Goal: Task Accomplishment & Management: Manage account settings

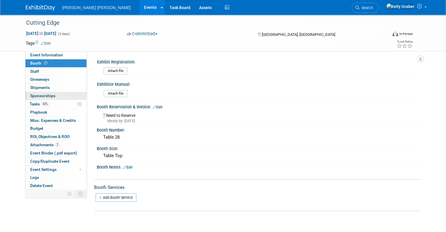
click at [35, 93] on span "Sponsorships 0" at bounding box center [42, 95] width 25 height 5
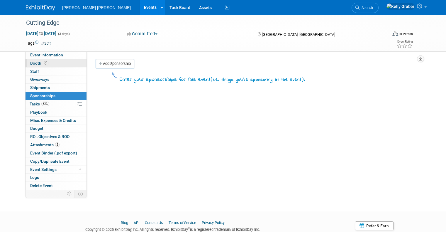
click at [33, 63] on span "Booth" at bounding box center [39, 63] width 18 height 5
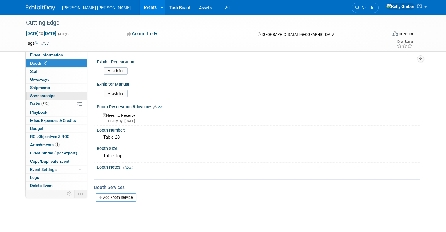
click at [34, 95] on span "Sponsorships 0" at bounding box center [42, 95] width 25 height 5
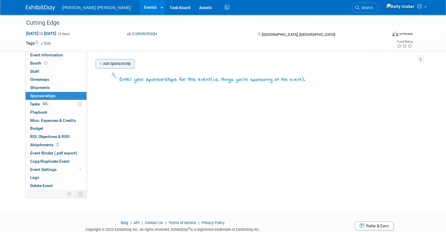
click at [116, 64] on link "Add Sponsorship" at bounding box center [115, 63] width 39 height 9
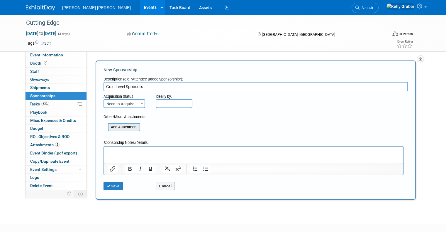
type input "Gold Level Sponsors"
click at [118, 124] on input "file" at bounding box center [105, 126] width 70 height 7
click at [114, 186] on button "Save" at bounding box center [113, 186] width 19 height 8
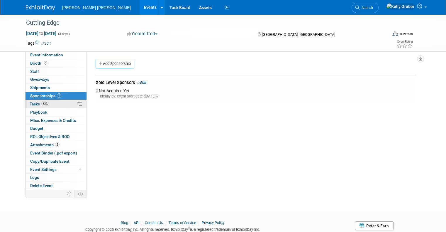
click at [30, 105] on span "Tasks 62%" at bounding box center [40, 103] width 20 height 5
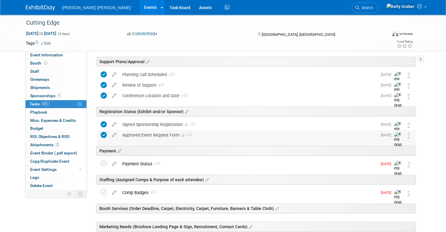
scroll to position [29, 0]
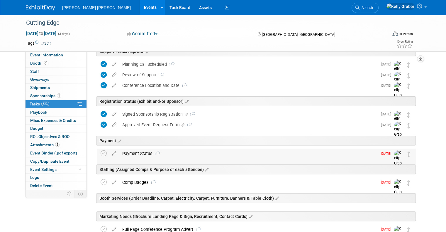
click at [140, 152] on div "Payment Status 1" at bounding box center [248, 153] width 258 height 10
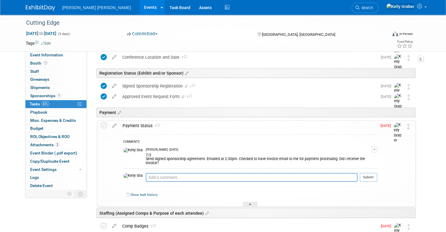
scroll to position [88, 0]
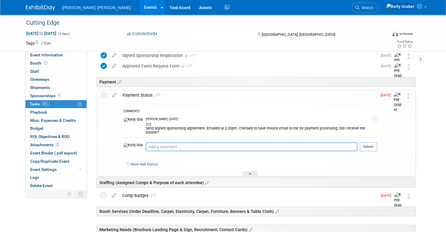
click at [148, 142] on textarea at bounding box center [252, 146] width 212 height 9
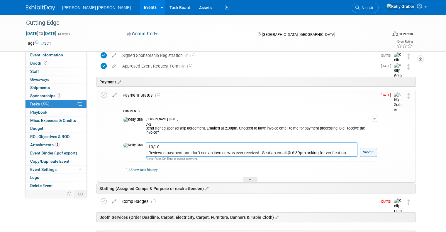
type textarea "10/10 Reviewed payment and don't see an invoice was ever received. Sent an emai…"
click at [377, 148] on button "Submit" at bounding box center [368, 152] width 17 height 9
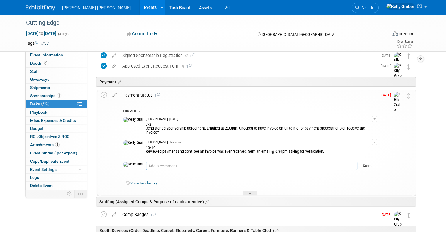
click at [130, 95] on div "Payment Status 2" at bounding box center [248, 95] width 257 height 10
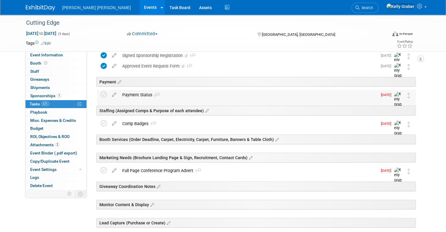
click at [130, 95] on div "Payment Status 2" at bounding box center [248, 95] width 258 height 10
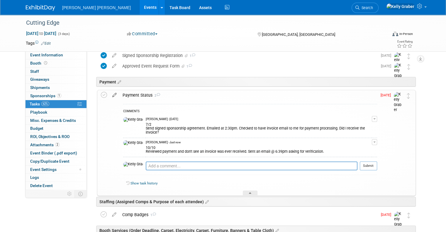
click at [110, 94] on icon at bounding box center [114, 93] width 10 height 7
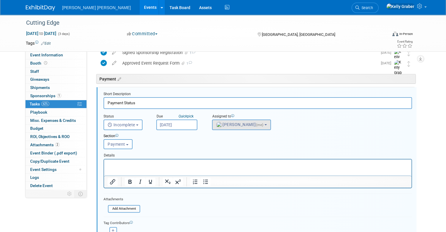
scroll to position [92, 0]
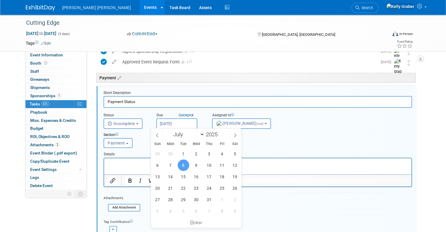
click at [172, 122] on input "[DATE]" at bounding box center [176, 123] width 41 height 11
click at [238, 135] on span at bounding box center [235, 135] width 11 height 10
click at [237, 134] on span at bounding box center [235, 135] width 11 height 10
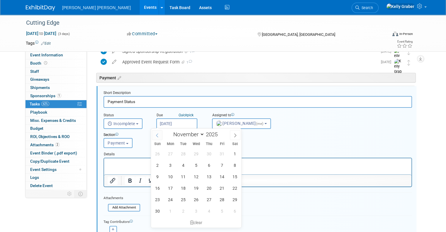
click at [156, 137] on icon at bounding box center [157, 135] width 4 height 4
select select "9"
click at [222, 177] on span "17" at bounding box center [221, 176] width 11 height 11
type input "[DATE]"
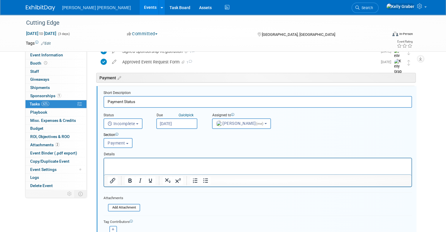
scroll to position [151, 0]
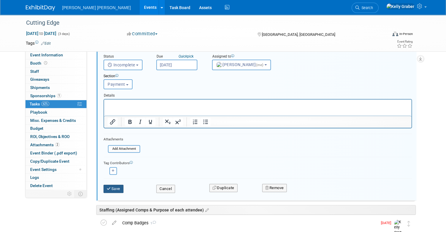
click at [113, 187] on button "Save" at bounding box center [114, 188] width 20 height 8
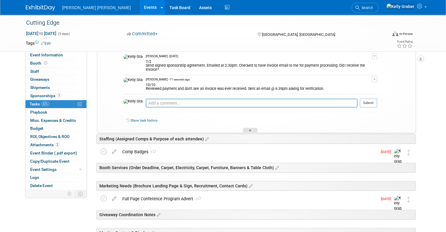
click at [250, 129] on icon at bounding box center [250, 131] width 2 height 4
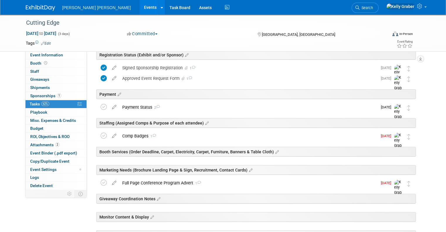
scroll to position [63, 0]
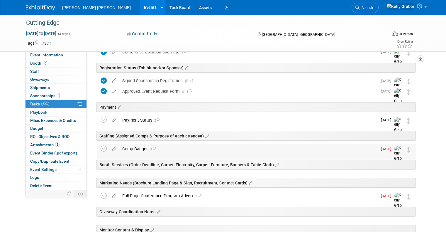
click at [185, 145] on div "Comp Badges 1" at bounding box center [248, 149] width 258 height 10
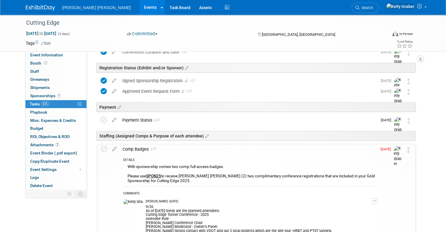
scroll to position [151, 0]
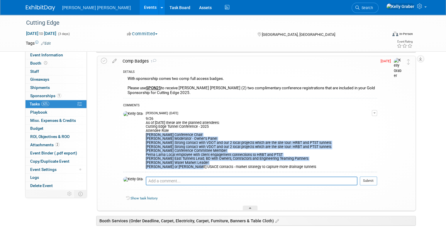
drag, startPoint x: 128, startPoint y: 135, endPoint x: 171, endPoint y: 171, distance: 56.0
click at [171, 171] on td "[PERSON_NAME] - [DATE] 9/26 As of [DATE] these are the planned attendees: Cutti…" at bounding box center [259, 140] width 226 height 63
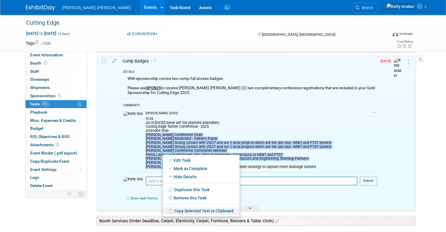
click at [190, 211] on link "Copy Selected Text to Clipboard" at bounding box center [201, 210] width 77 height 8
copy div "[PERSON_NAME] Conference Chair [PERSON_NAME] Moderator - Owner's Panel [PERSON_…"
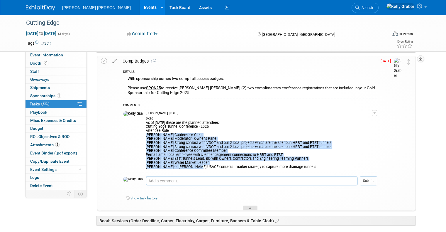
click at [251, 207] on icon at bounding box center [250, 209] width 2 height 4
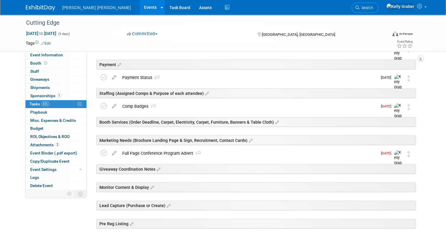
scroll to position [92, 0]
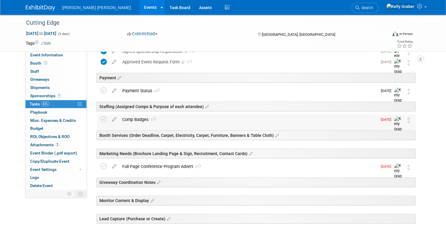
click at [160, 116] on div "Comp Badges 1" at bounding box center [248, 119] width 258 height 10
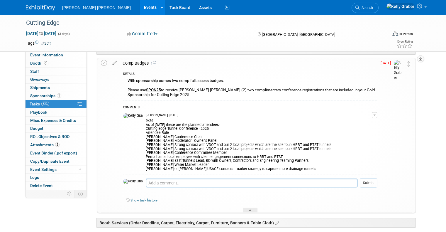
scroll to position [151, 0]
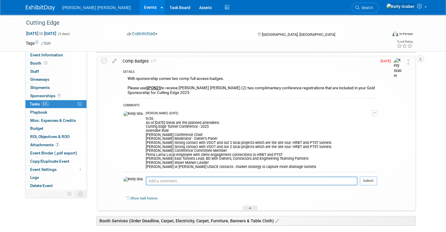
click at [158, 62] on div "Comp Badges 1" at bounding box center [248, 61] width 257 height 10
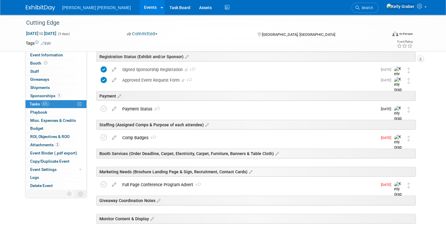
scroll to position [63, 0]
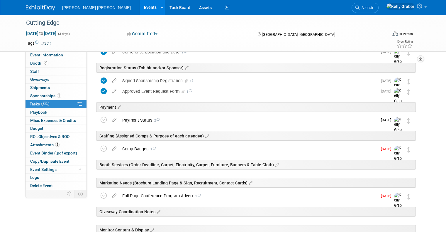
click at [160, 146] on div "Comp Badges 1" at bounding box center [248, 149] width 258 height 10
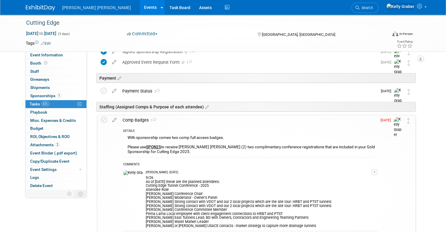
scroll to position [92, 0]
click at [44, 79] on span "Giveaways 0" at bounding box center [39, 79] width 19 height 5
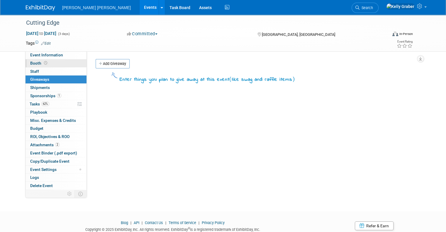
click at [36, 64] on span "Booth" at bounding box center [39, 63] width 18 height 5
